Goal: Use online tool/utility: Utilize a website feature to perform a specific function

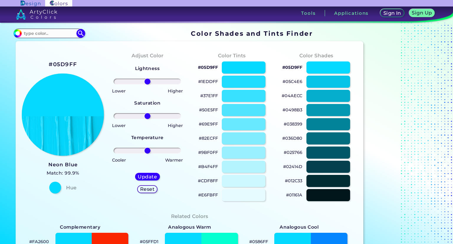
click at [76, 95] on img at bounding box center [63, 114] width 82 height 82
drag, startPoint x: 76, startPoint y: 95, endPoint x: 273, endPoint y: 29, distance: 207.7
click at [273, 29] on div "Color Shades Finder #05d9ff Acadia ◉ Acid Green ◉ Aero Blue ◉ Alabaster ◉ Albes…" at bounding box center [226, 240] width 453 height 434
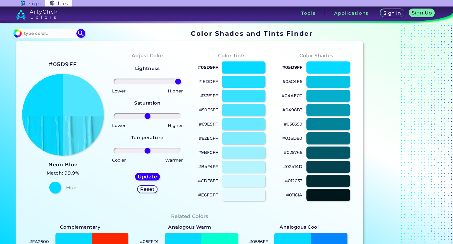
drag, startPoint x: 147, startPoint y: 81, endPoint x: 205, endPoint y: 79, distance: 57.3
type input "100"
click at [181, 79] on input "range" at bounding box center [148, 81] width 68 height 6
click at [95, 105] on img at bounding box center [63, 114] width 82 height 82
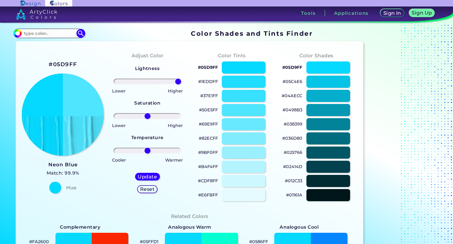
click at [95, 105] on img at bounding box center [63, 114] width 82 height 82
click at [71, 187] on h4 "Hue" at bounding box center [71, 187] width 10 height 9
click at [241, 67] on div at bounding box center [244, 67] width 44 height 12
type input "#05d9ff"
drag, startPoint x: 155, startPoint y: 81, endPoint x: 183, endPoint y: 78, distance: 28.5
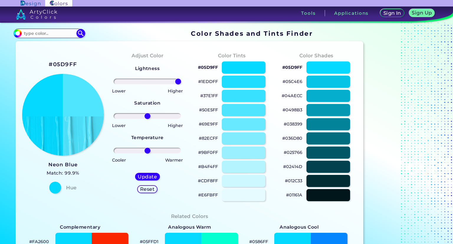
type input "100"
click at [181, 78] on input "range" at bounding box center [148, 81] width 68 height 6
click at [84, 101] on img at bounding box center [63, 114] width 82 height 82
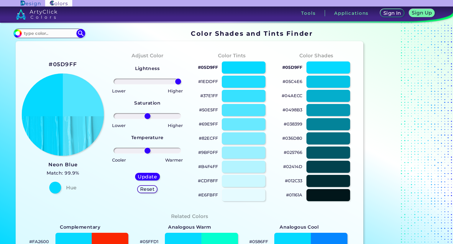
click at [84, 101] on img at bounding box center [63, 114] width 82 height 82
click at [233, 111] on div at bounding box center [244, 110] width 44 height 12
type input "#50e5ff"
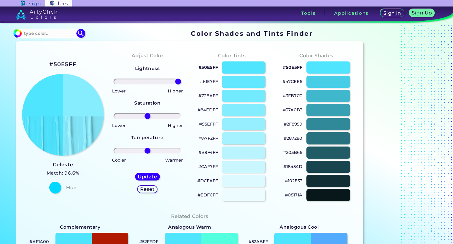
drag, startPoint x: 149, startPoint y: 83, endPoint x: 253, endPoint y: 72, distance: 104.5
type input "100"
click at [181, 78] on input "range" at bounding box center [148, 81] width 68 height 6
